Goal: Communication & Community: Answer question/provide support

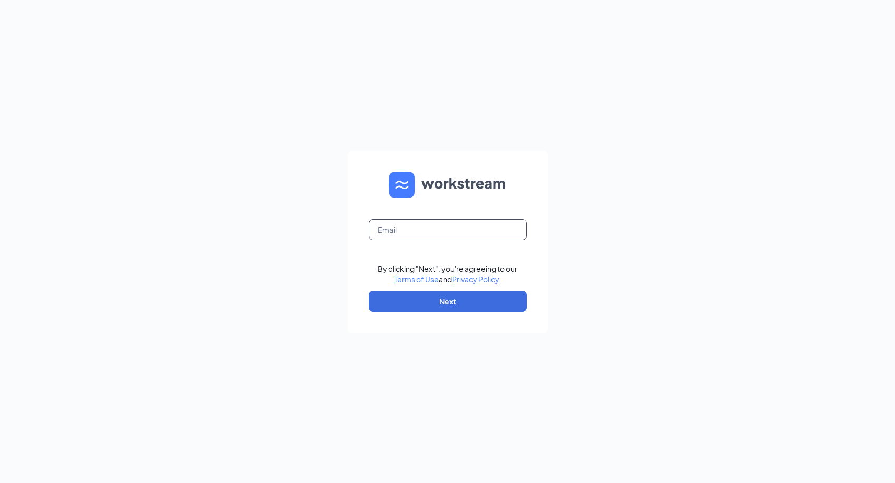
click at [423, 235] on input "text" at bounding box center [448, 229] width 158 height 21
type input "[EMAIL_ADDRESS][DOMAIN_NAME]"
click at [442, 304] on button "Next" at bounding box center [448, 301] width 158 height 21
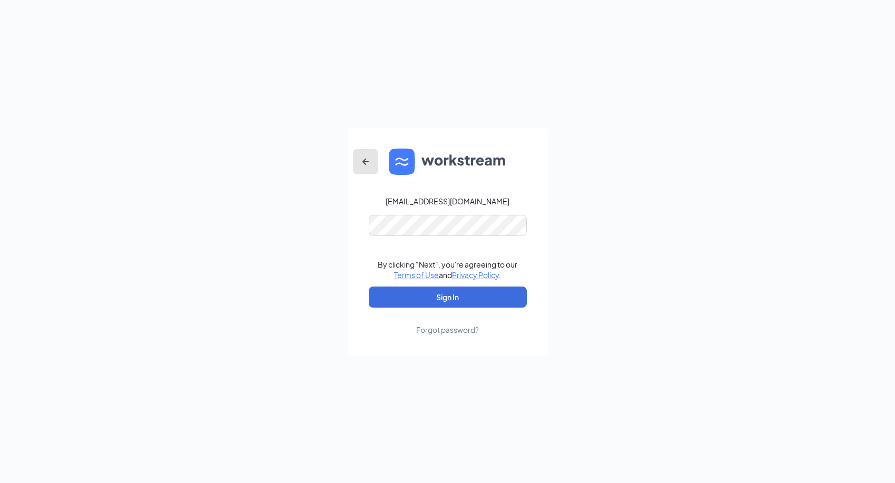
click at [355, 159] on button "button" at bounding box center [365, 161] width 25 height 25
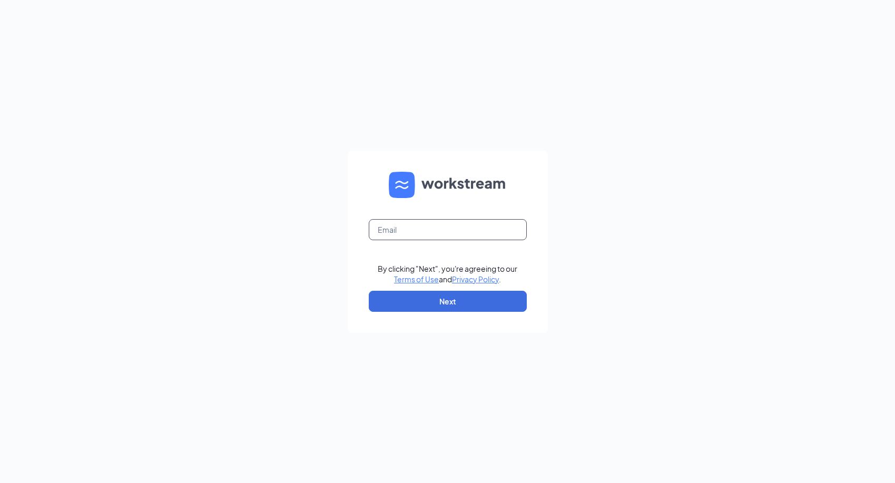
click at [399, 236] on input "text" at bounding box center [448, 229] width 158 height 21
type input "vanessa.gomes@panerabread.com"
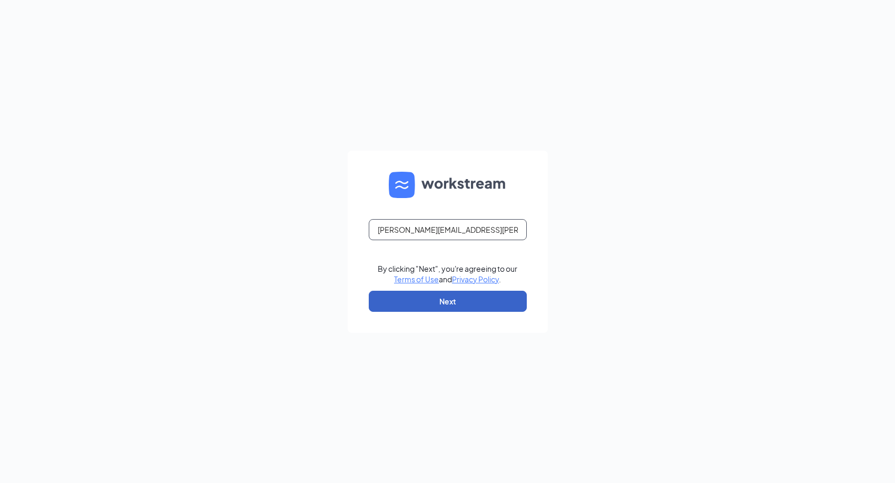
click at [369, 291] on button "Next" at bounding box center [448, 301] width 158 height 21
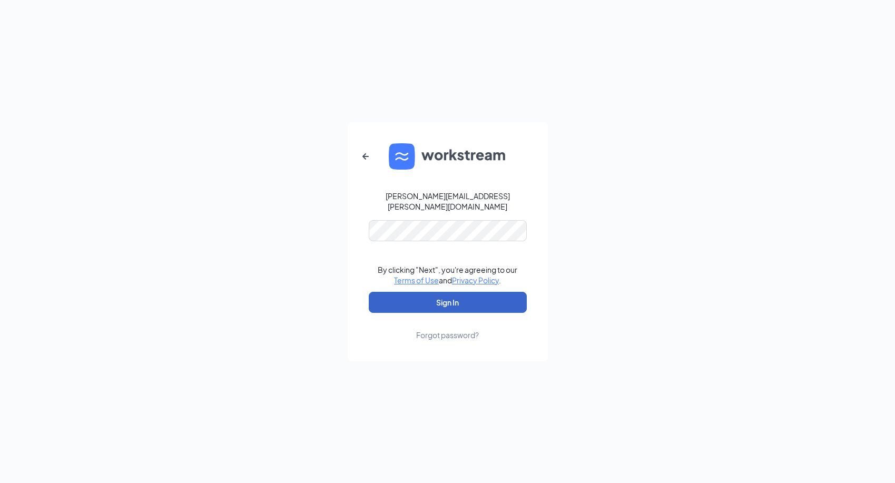
click at [453, 298] on button "Sign In" at bounding box center [448, 302] width 158 height 21
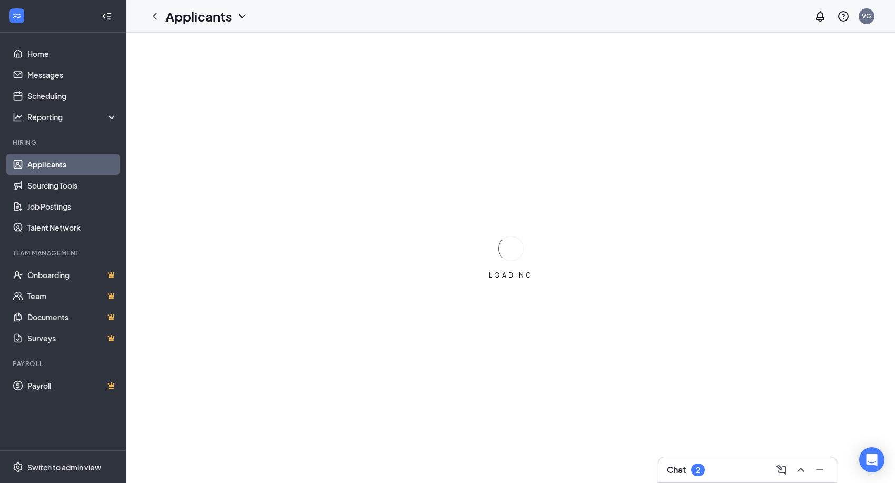
click at [739, 468] on div "Chat 2" at bounding box center [747, 469] width 161 height 17
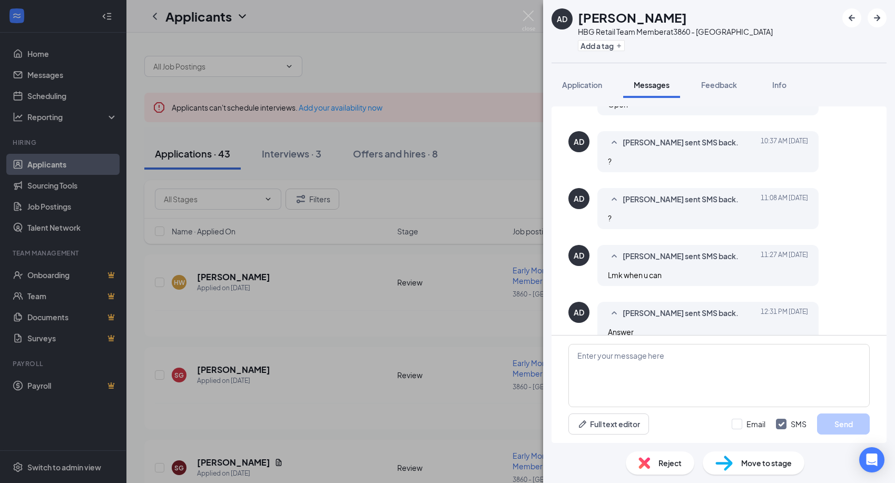
scroll to position [395, 0]
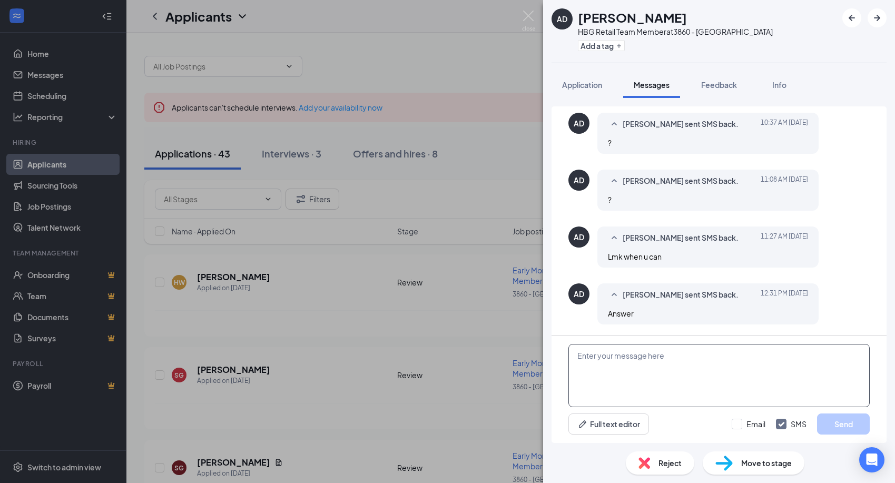
click at [692, 379] on textarea at bounding box center [718, 375] width 301 height 63
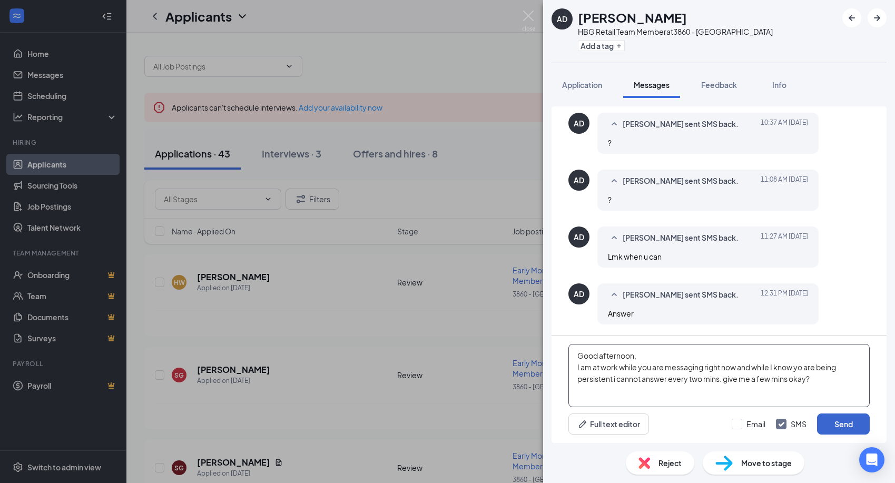
type textarea "Good afternoon, I am at work while you are messaging right now and while I know…"
click at [826, 429] on button "Send" at bounding box center [843, 423] width 53 height 21
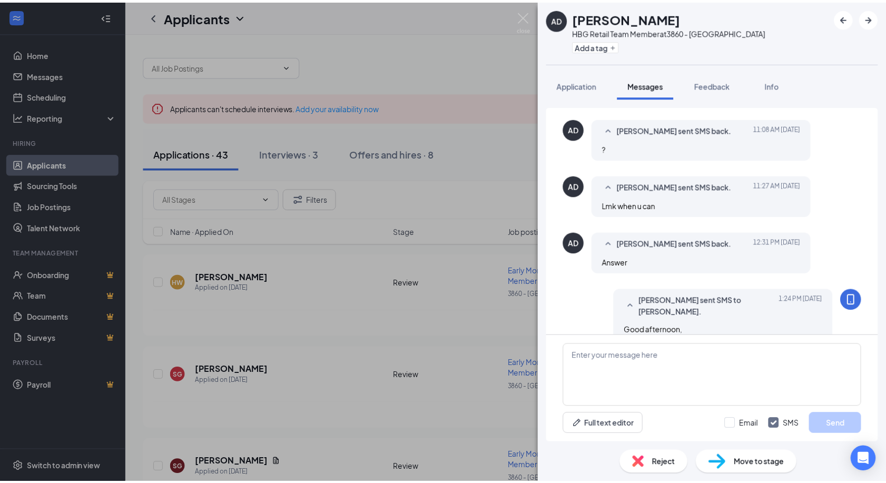
scroll to position [497, 0]
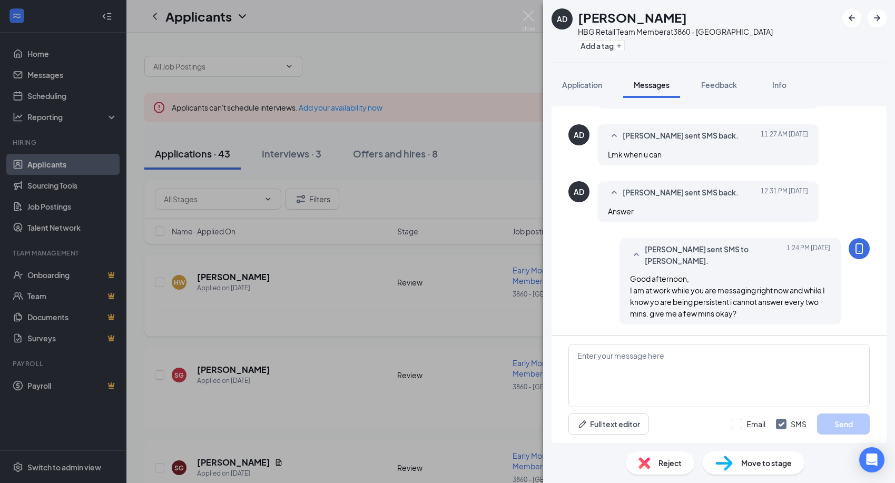
click at [287, 196] on div "AD Admilson Dos Santos HBG Retail Team Member at 3860 - North Dartmouth Add a t…" at bounding box center [447, 241] width 895 height 483
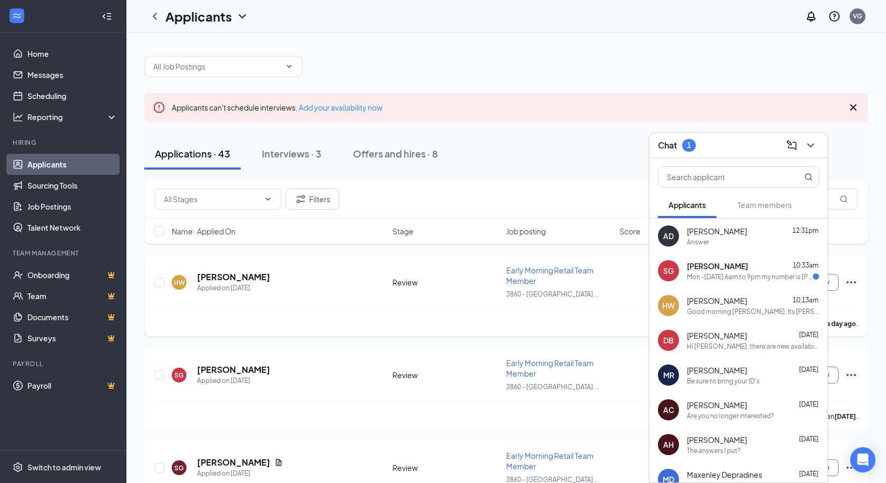
click at [321, 302] on div "HW Hayden White Applied on Sep 14 Review Early Morning Retail Team Member 3860 …" at bounding box center [506, 287] width 702 height 45
click at [732, 267] on span "Shawna Gouveia" at bounding box center [717, 266] width 61 height 11
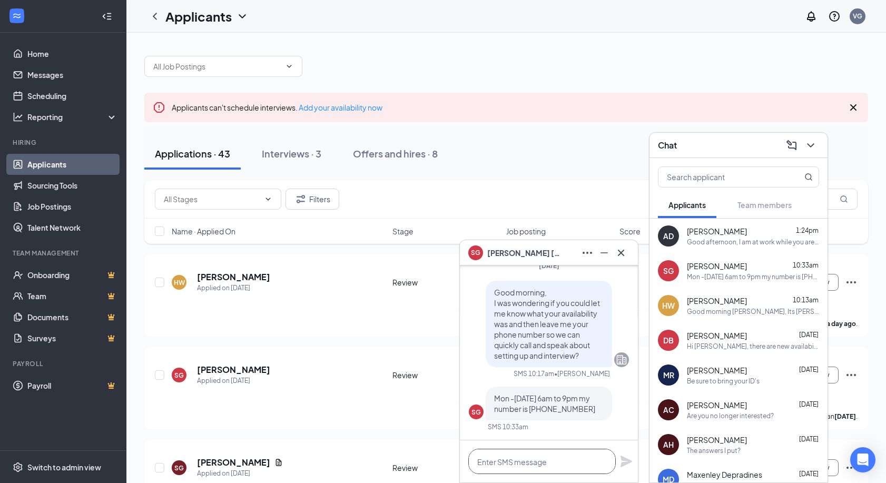
click at [542, 455] on textarea at bounding box center [541, 461] width 147 height 25
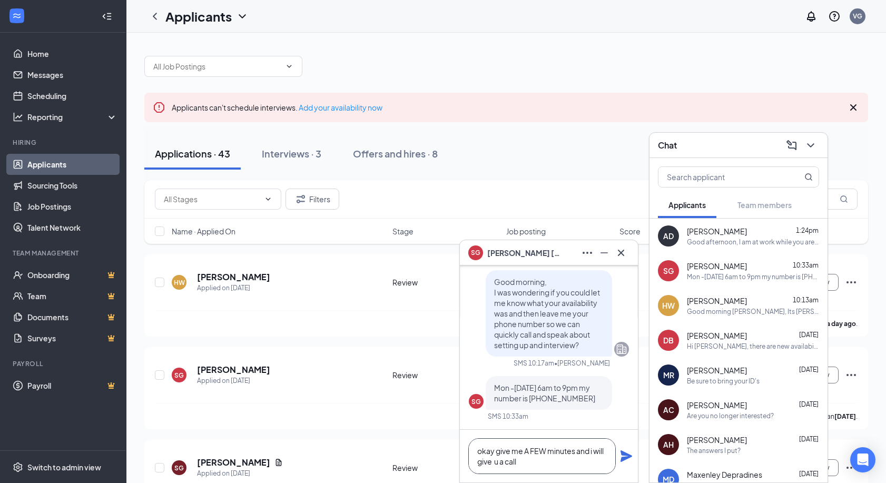
type textarea "okay give me A FEW minutes and i will give u a call"
click at [624, 462] on div "okay give me A FEW minutes and i will give u a call" at bounding box center [549, 456] width 178 height 53
click at [624, 454] on icon "Plane" at bounding box center [626, 456] width 12 height 12
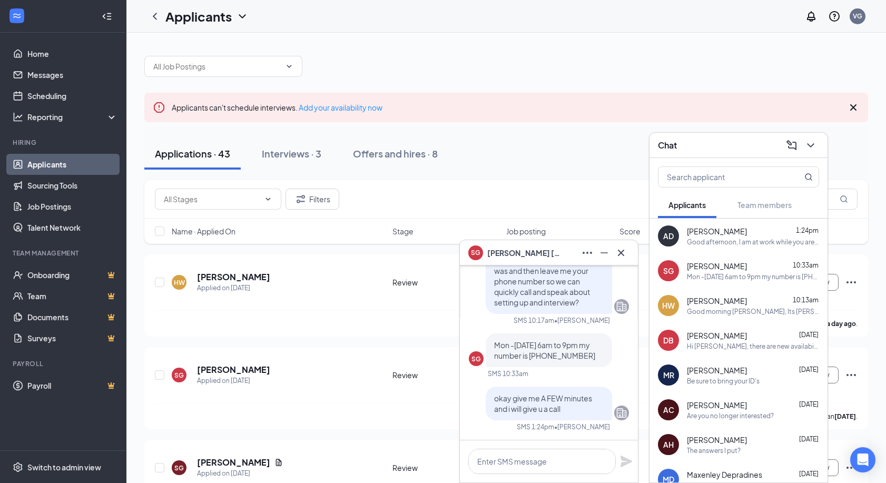
scroll to position [0, 0]
click at [631, 254] on div "SG Shawna Gouveia" at bounding box center [549, 252] width 178 height 25
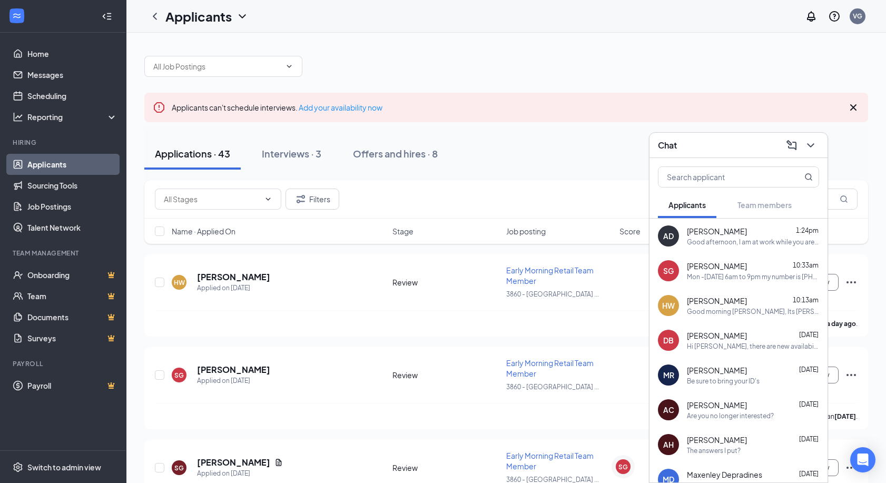
click at [815, 137] on div at bounding box center [809, 145] width 19 height 17
click at [807, 135] on div "Chat" at bounding box center [738, 145] width 178 height 25
